Goal: Task Accomplishment & Management: Manage account settings

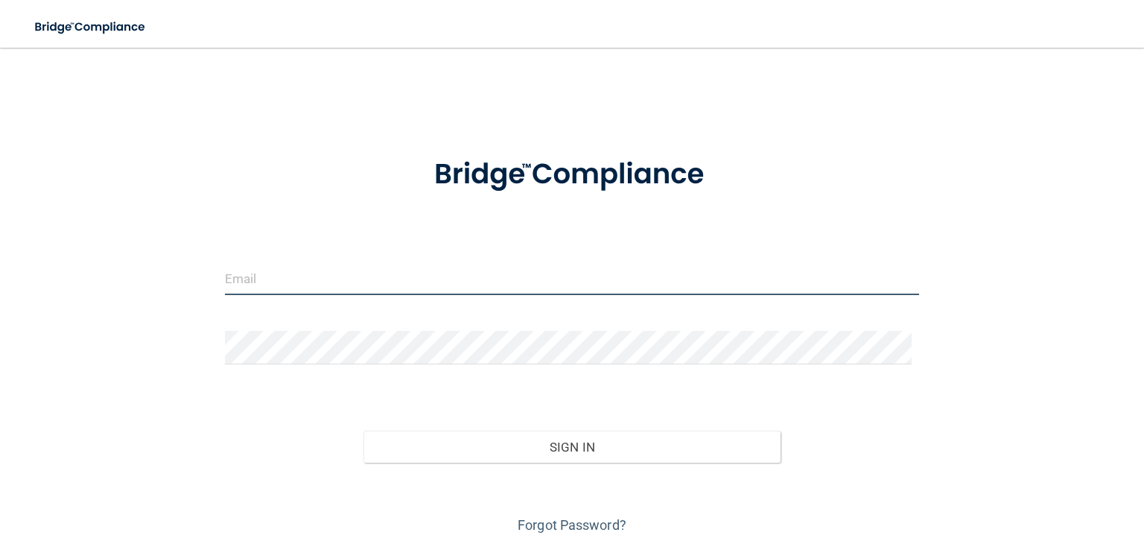
click at [314, 276] on input "email" at bounding box center [572, 279] width 694 height 34
type input "[PERSON_NAME][EMAIL_ADDRESS][DOMAIN_NAME]"
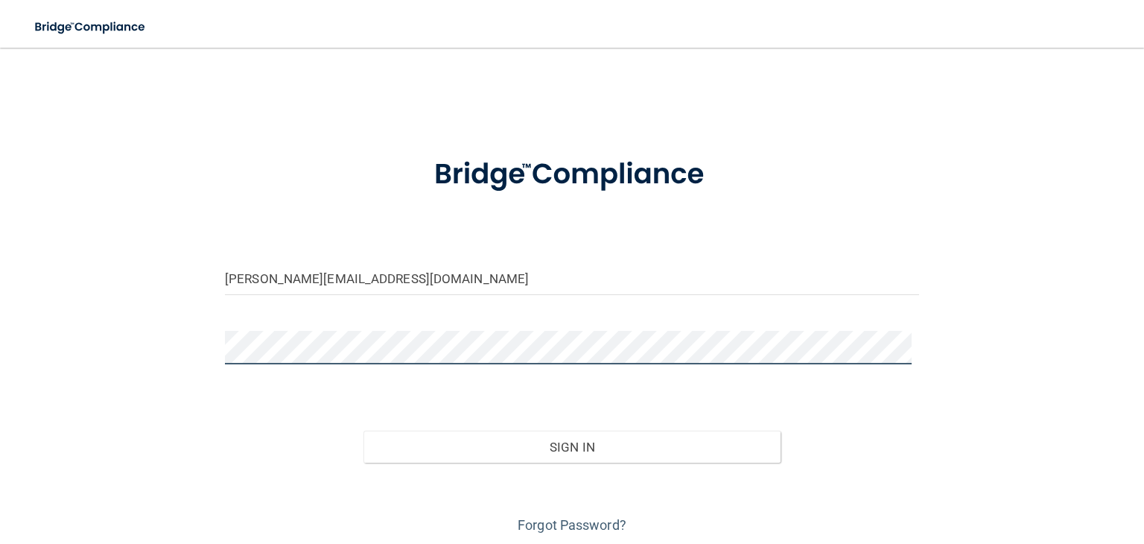
click at [364, 431] on button "Sign In" at bounding box center [572, 447] width 416 height 33
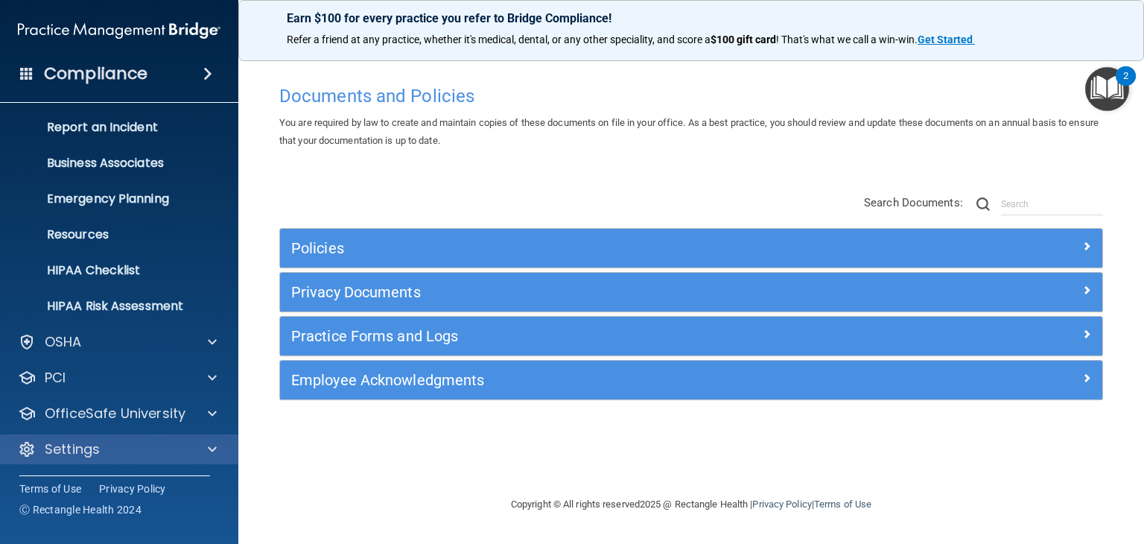
scroll to position [75, 0]
click at [104, 439] on div "Settings" at bounding box center [119, 449] width 239 height 30
click at [169, 445] on div "Settings" at bounding box center [99, 449] width 185 height 18
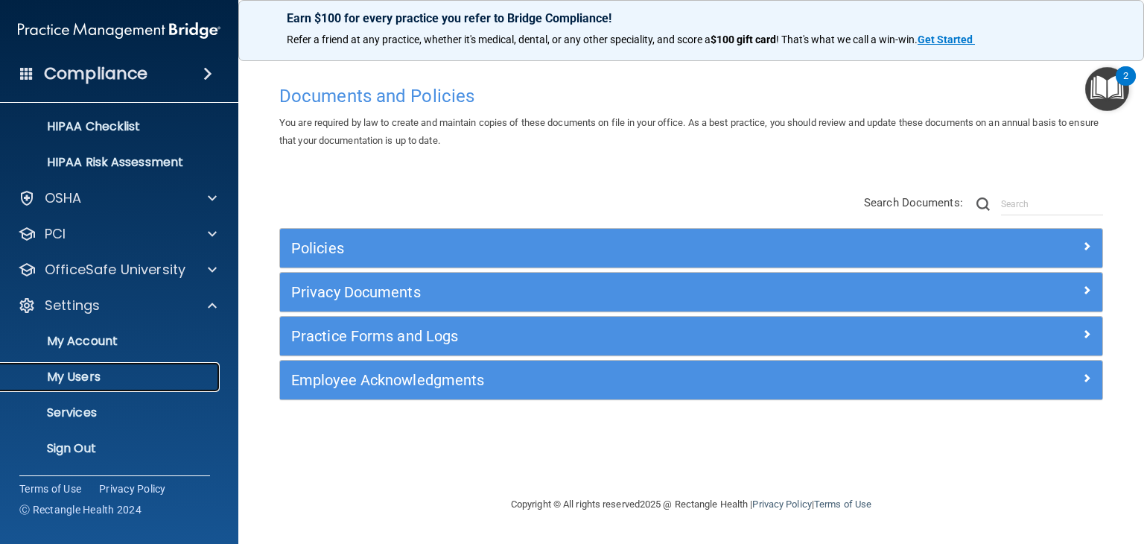
click at [104, 373] on p "My Users" at bounding box center [111, 377] width 203 height 15
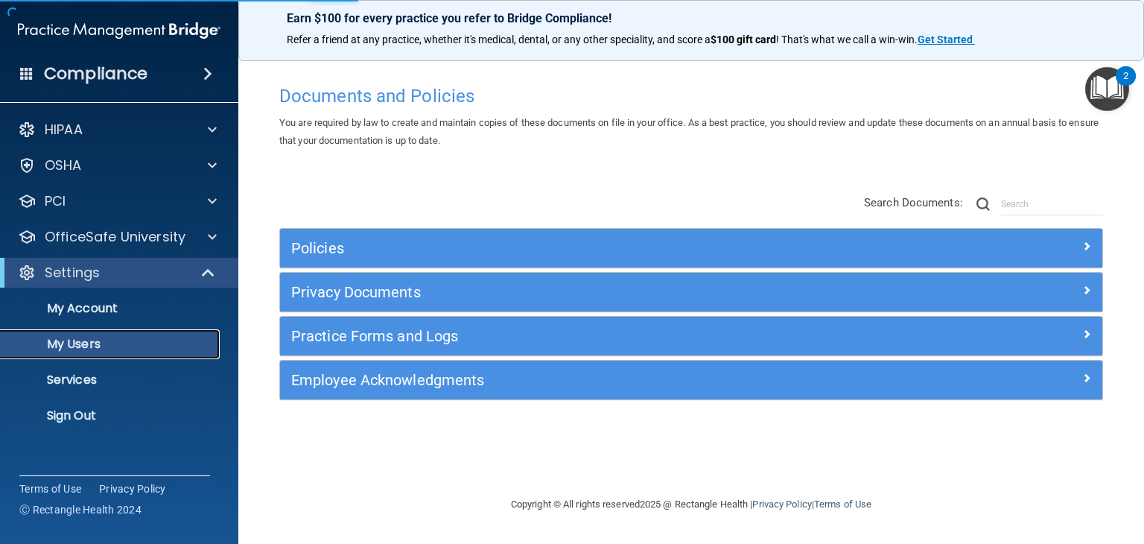
select select "20"
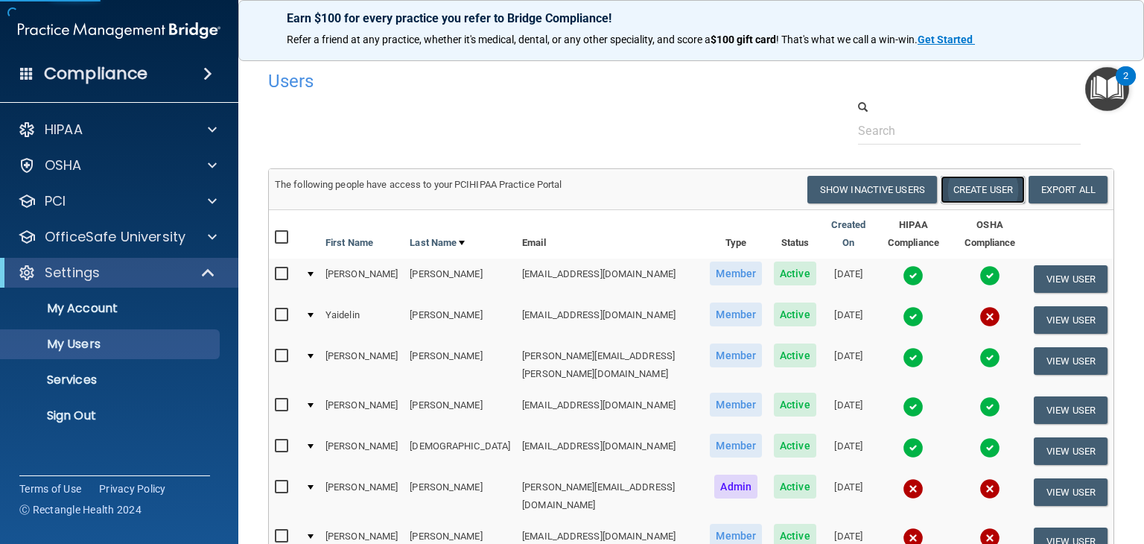
click at [956, 191] on button "Create User" at bounding box center [983, 190] width 84 height 28
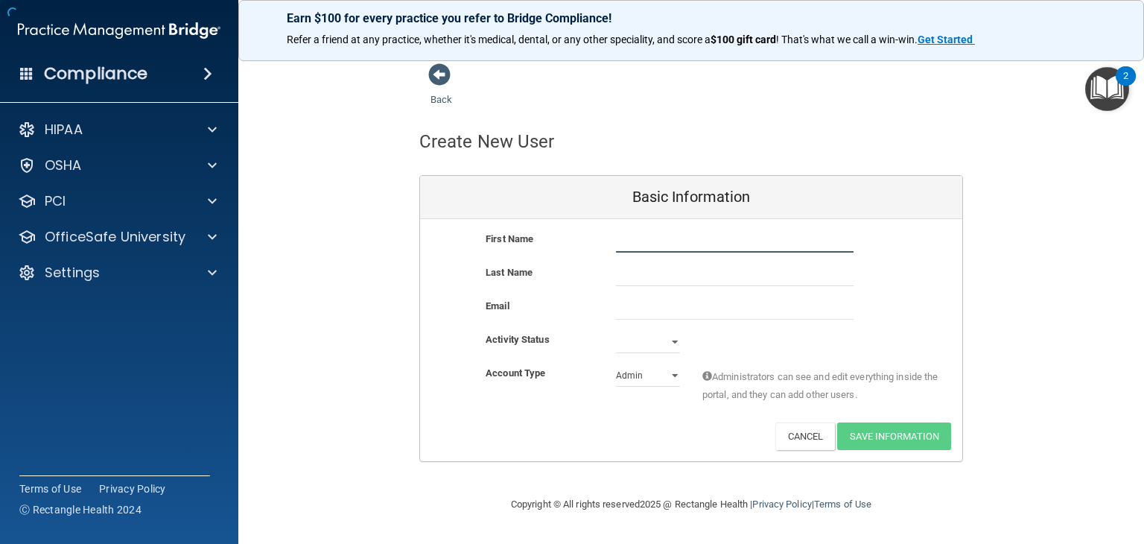
click at [664, 235] on input "text" at bounding box center [735, 241] width 238 height 22
click at [649, 304] on input "email" at bounding box center [735, 308] width 238 height 22
paste input "[EMAIL_ADDRESS][DOMAIN_NAME]"
type input "[EMAIL_ADDRESS][DOMAIN_NAME]"
click at [659, 343] on select "Active Inactive" at bounding box center [648, 342] width 64 height 22
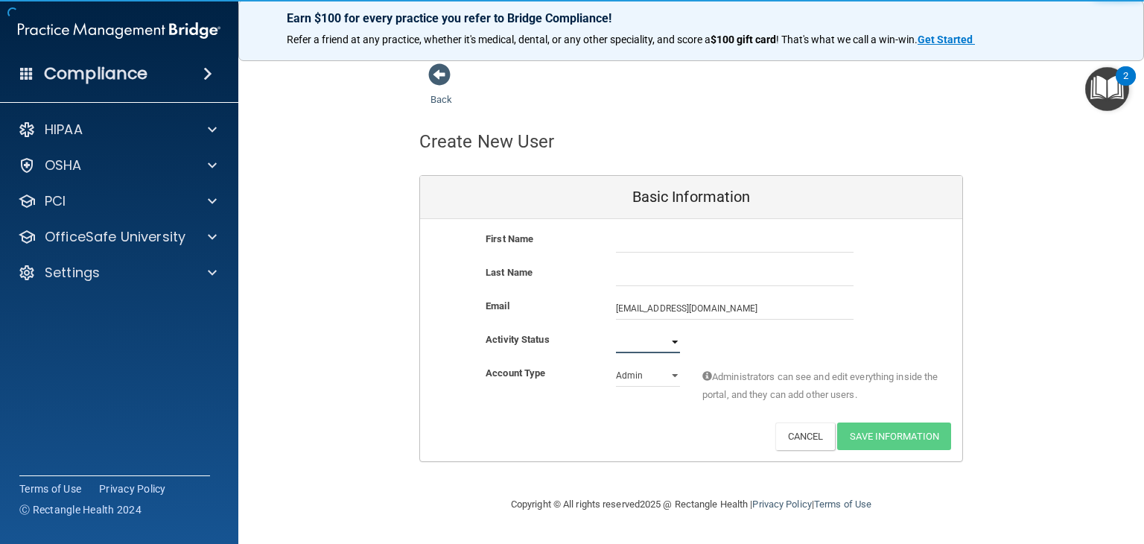
select select "active"
click at [616, 331] on select "Active Inactive" at bounding box center [648, 342] width 64 height 22
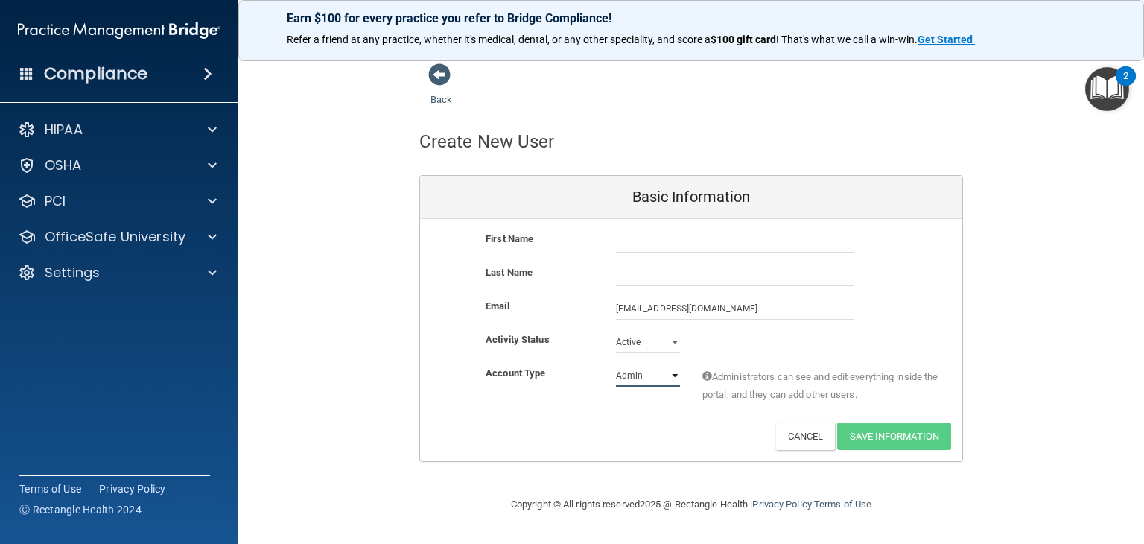
click at [653, 370] on select "Admin Member" at bounding box center [648, 375] width 64 height 22
select select "practice_member"
click at [616, 364] on select "Admin Member" at bounding box center [648, 375] width 64 height 22
click at [666, 241] on input "text" at bounding box center [735, 241] width 238 height 22
type input "[DEMOGRAPHIC_DATA]"
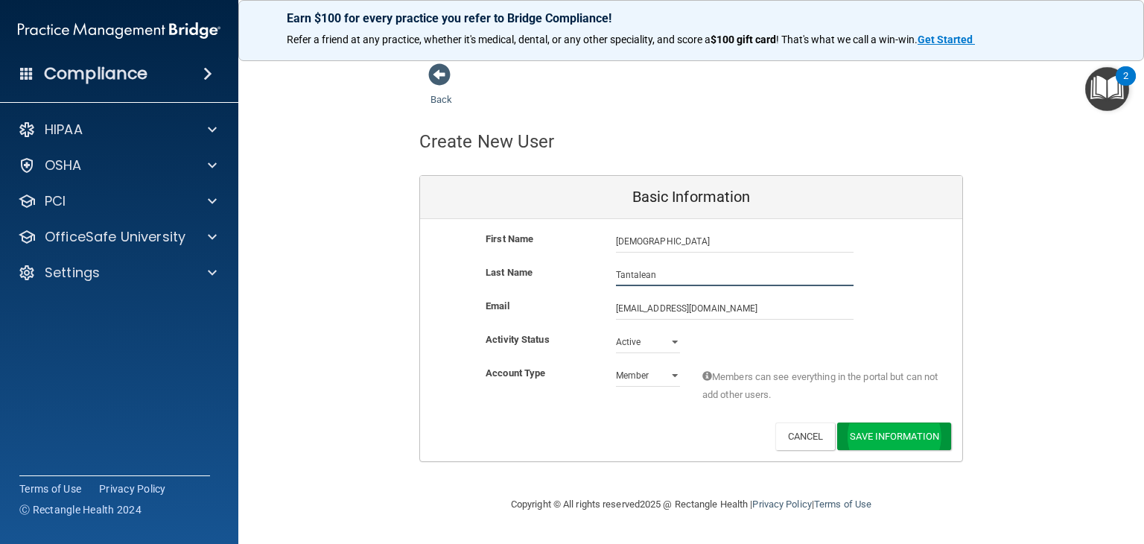
type input "Tantalean"
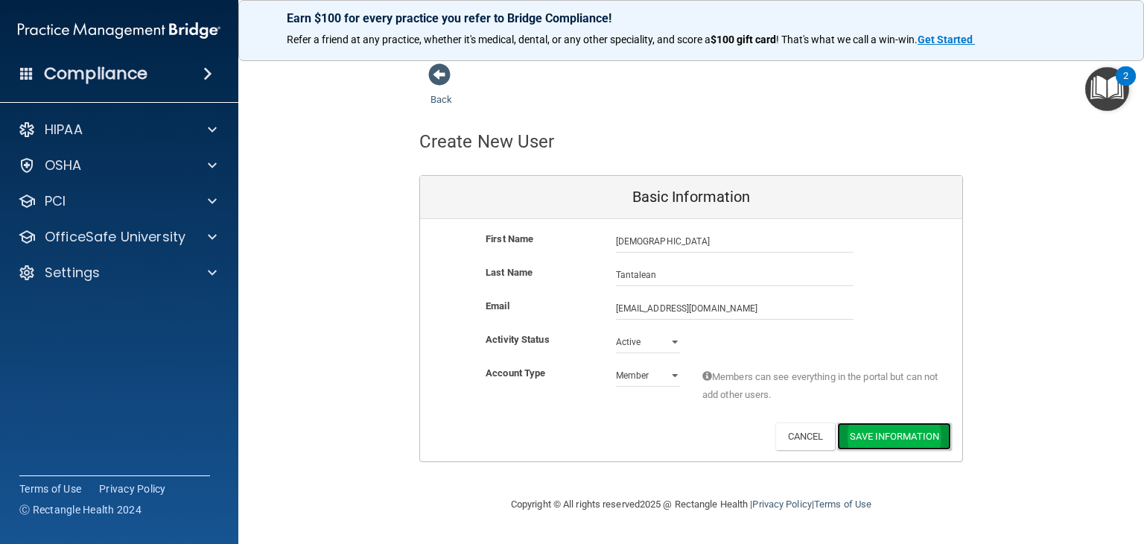
click at [878, 444] on button "Save Information" at bounding box center [894, 436] width 114 height 28
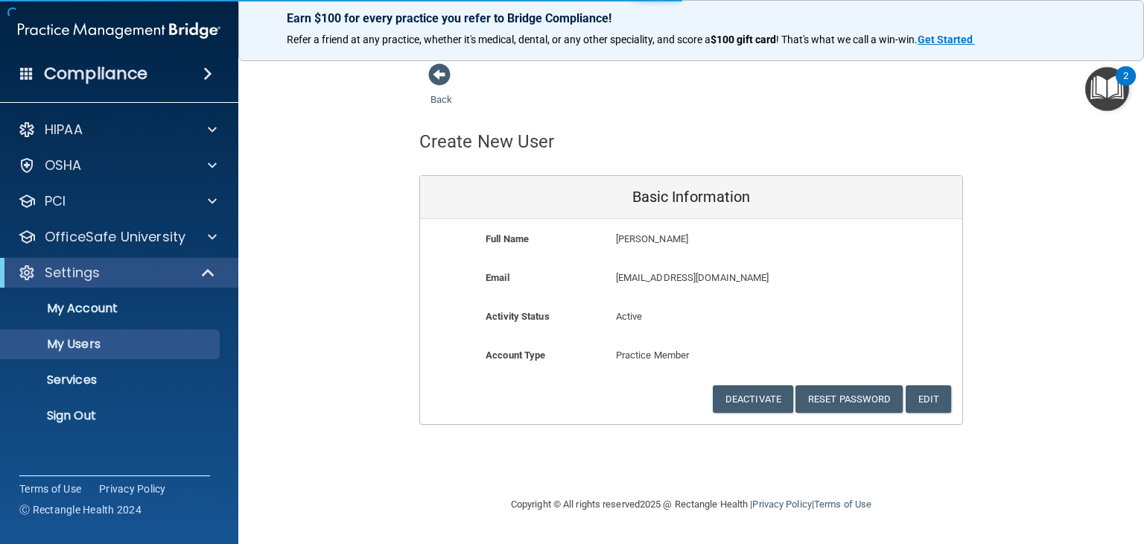
select select "20"
